Goal: Information Seeking & Learning: Understand process/instructions

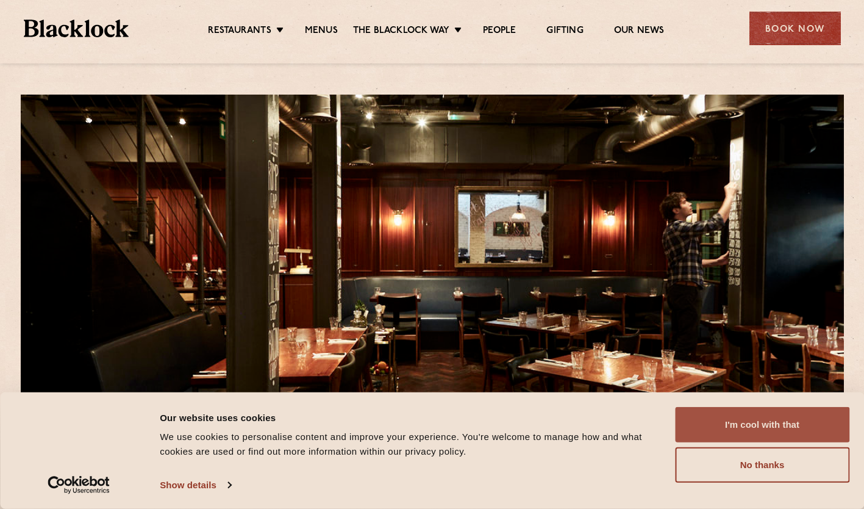
click at [723, 420] on button "I'm cool with that" at bounding box center [762, 424] width 174 height 35
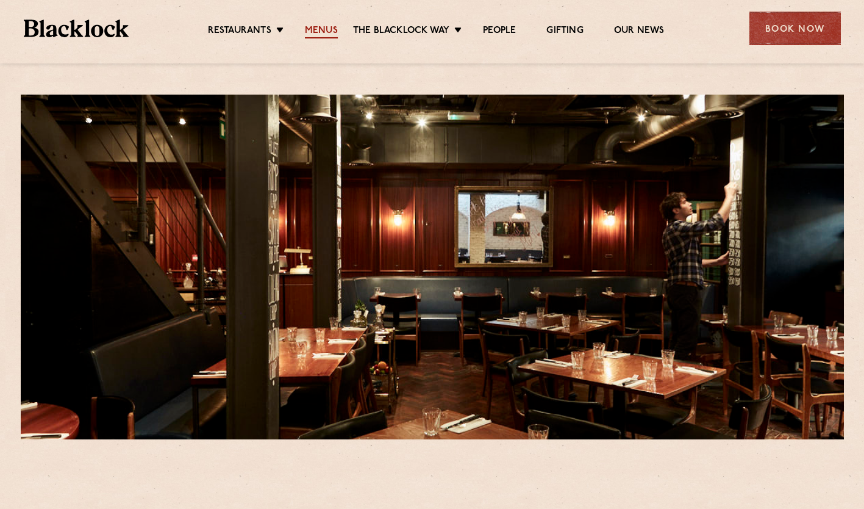
click at [322, 30] on link "Menus" at bounding box center [321, 31] width 33 height 13
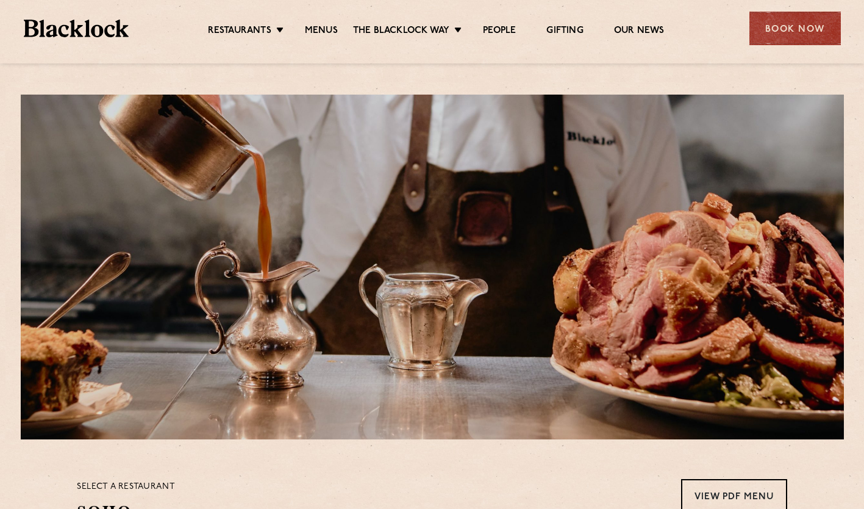
click at [322, 30] on link "Menus" at bounding box center [321, 31] width 33 height 13
